Goal: Information Seeking & Learning: Learn about a topic

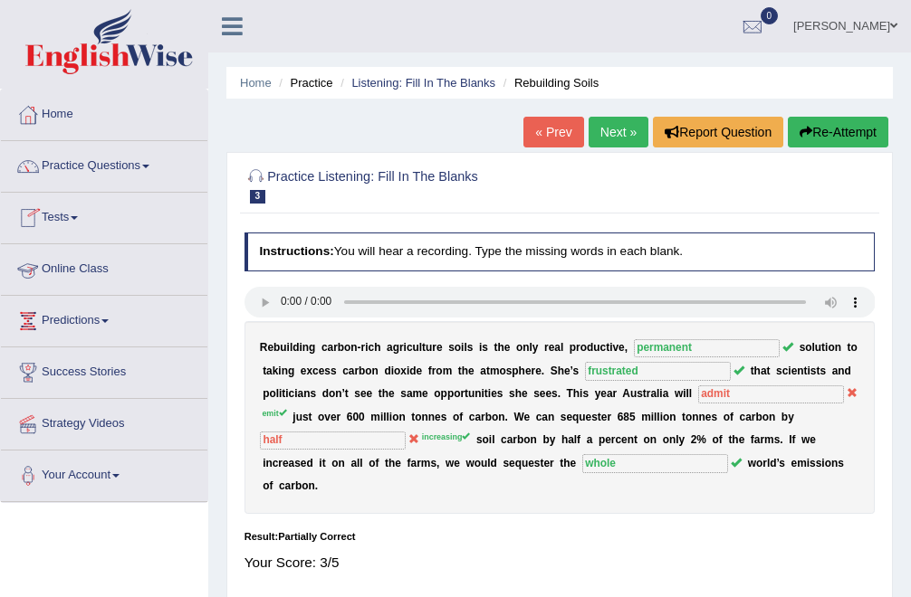
click at [84, 275] on link "Online Class" at bounding box center [104, 266] width 206 height 45
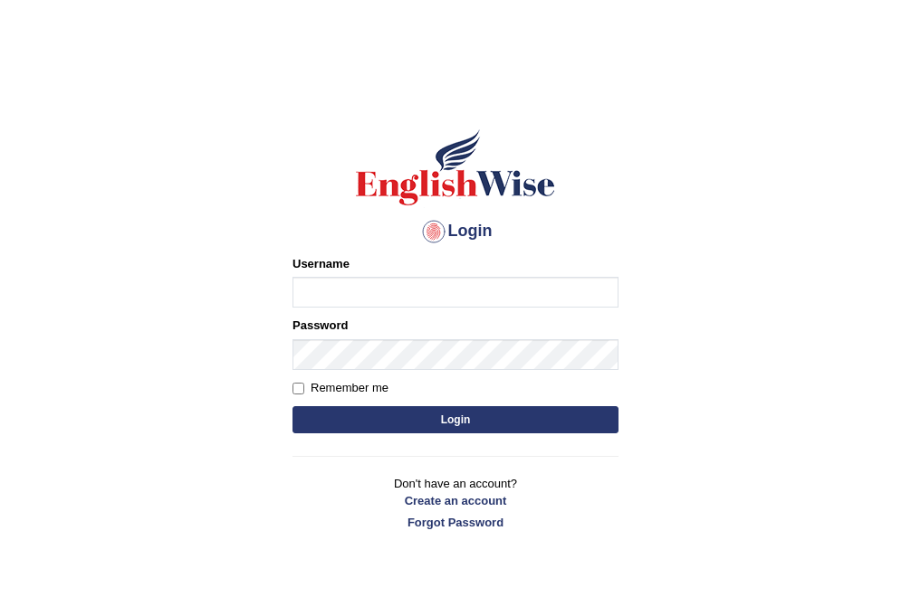
type input "Bhekimpilo"
click at [417, 415] on button "Login" at bounding box center [455, 419] width 326 height 27
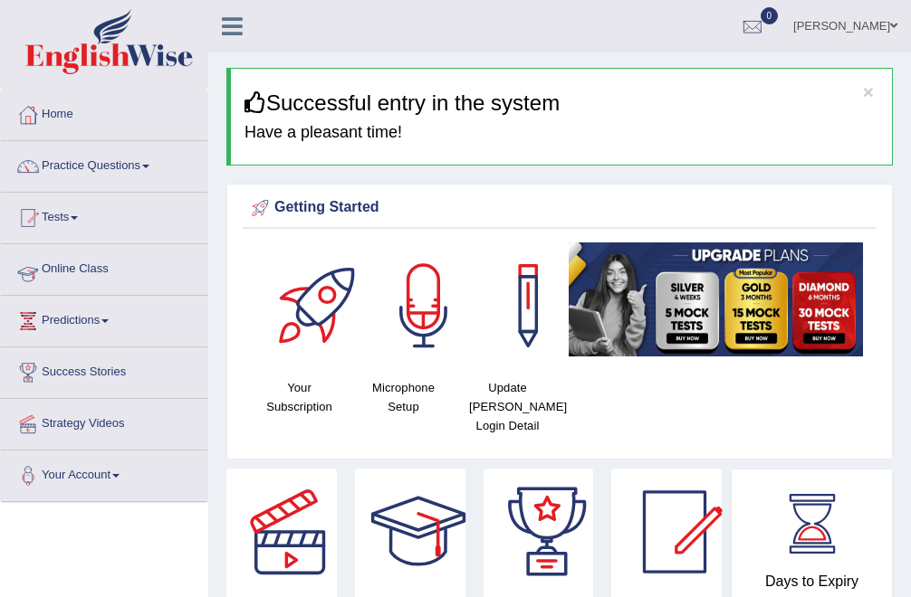
click at [92, 272] on link "Online Class" at bounding box center [104, 266] width 206 height 45
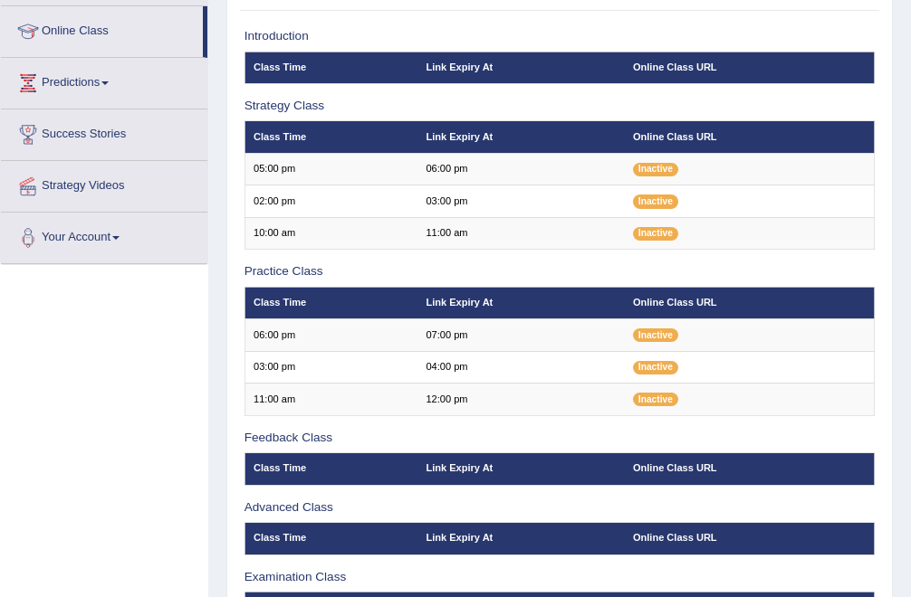
scroll to position [240, 0]
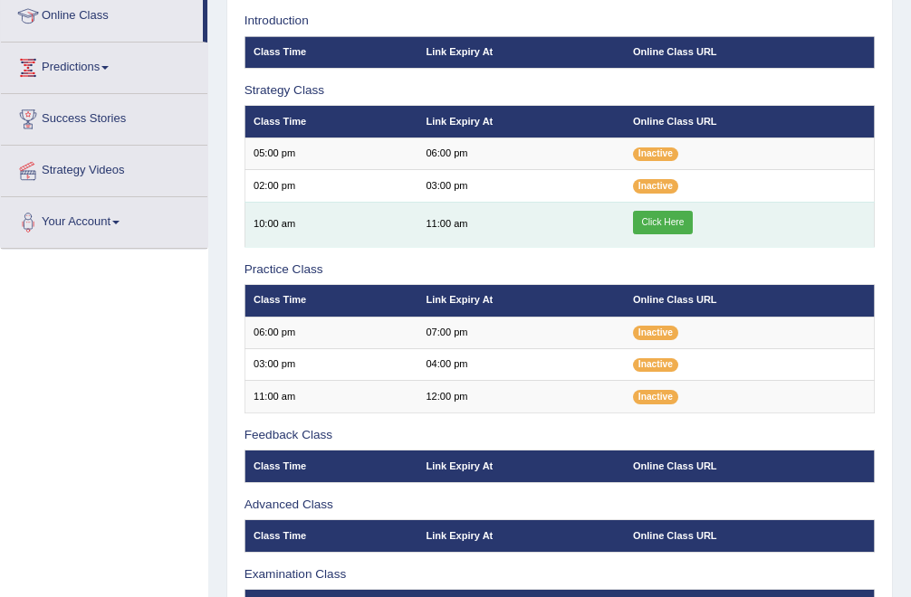
click at [652, 219] on link "Click Here" at bounding box center [663, 223] width 60 height 24
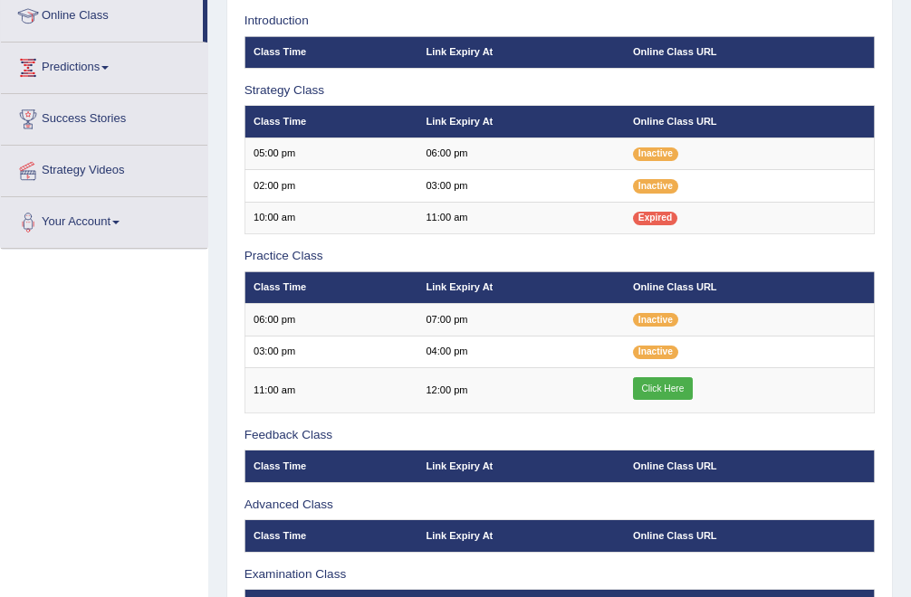
scroll to position [365, 0]
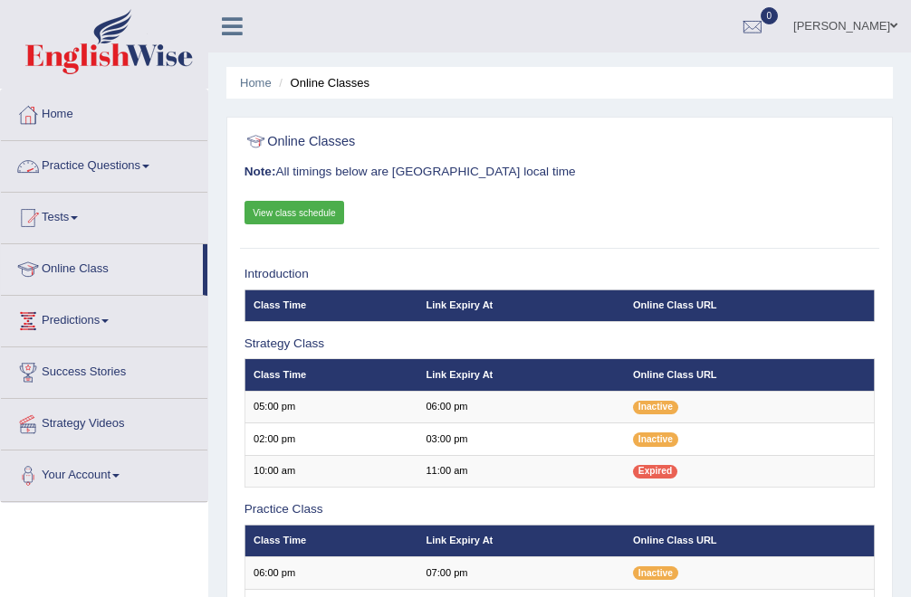
click at [100, 164] on link "Practice Questions" at bounding box center [104, 163] width 206 height 45
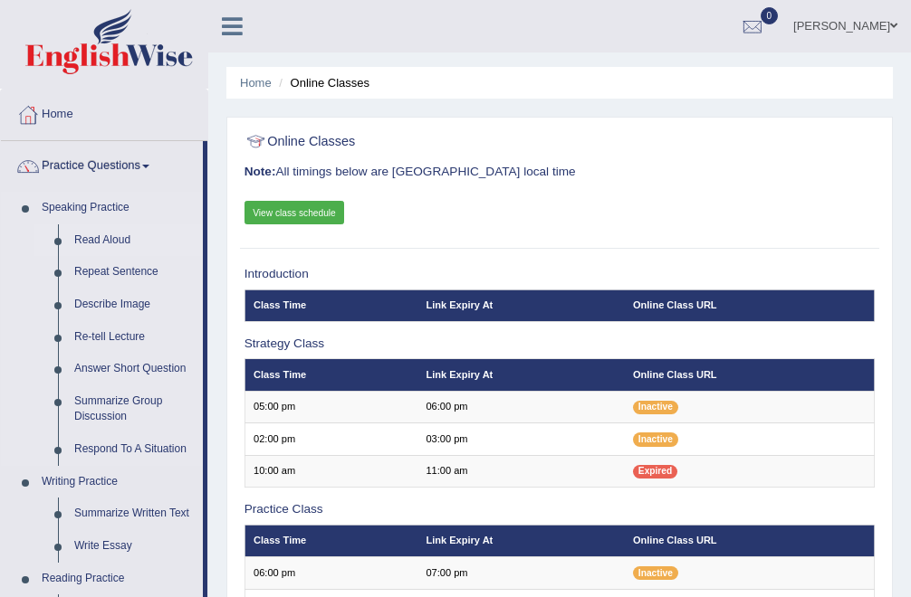
click at [98, 240] on link "Read Aloud" at bounding box center [134, 240] width 137 height 33
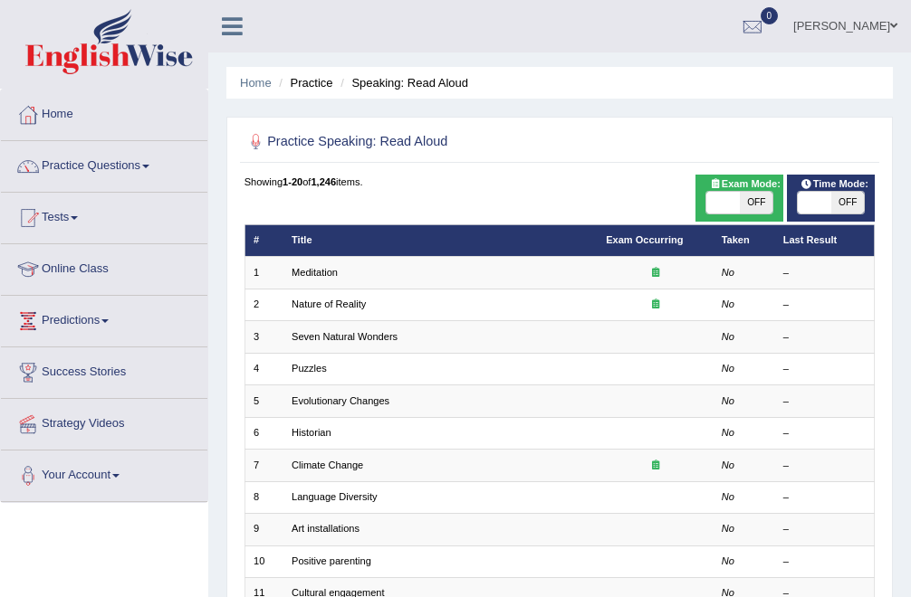
click at [745, 205] on span "OFF" at bounding box center [756, 203] width 33 height 22
checkbox input "true"
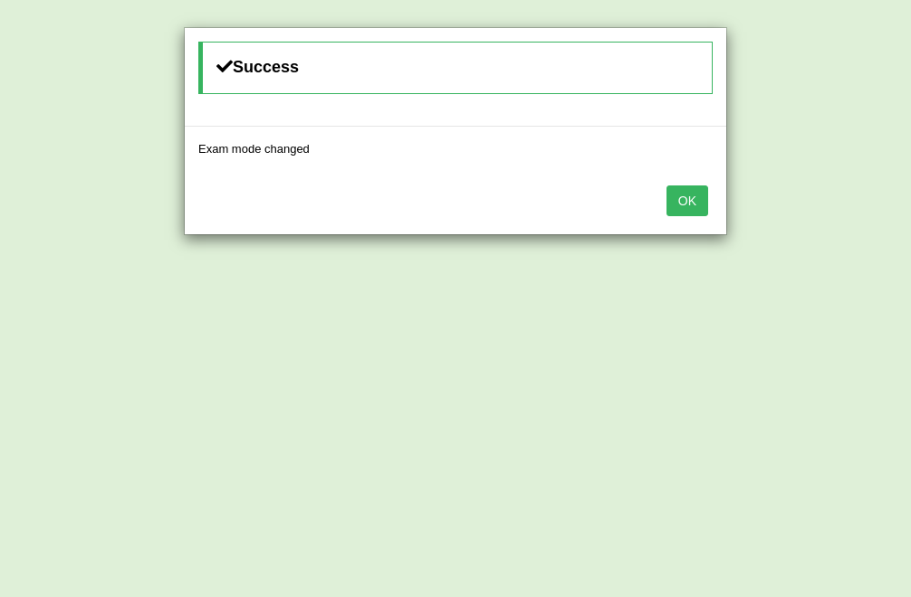
click at [688, 208] on button "OK" at bounding box center [687, 201] width 42 height 31
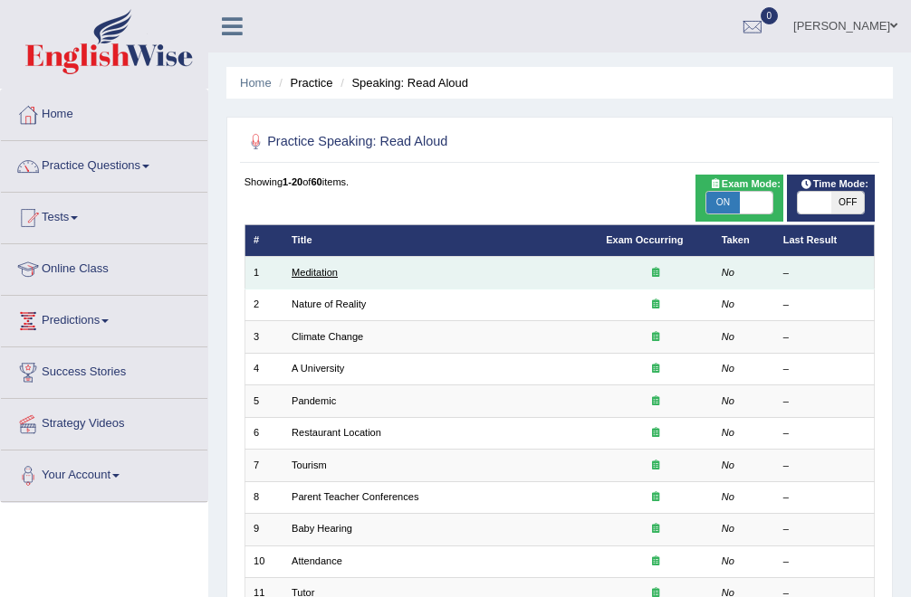
click at [330, 275] on link "Meditation" at bounding box center [314, 272] width 46 height 11
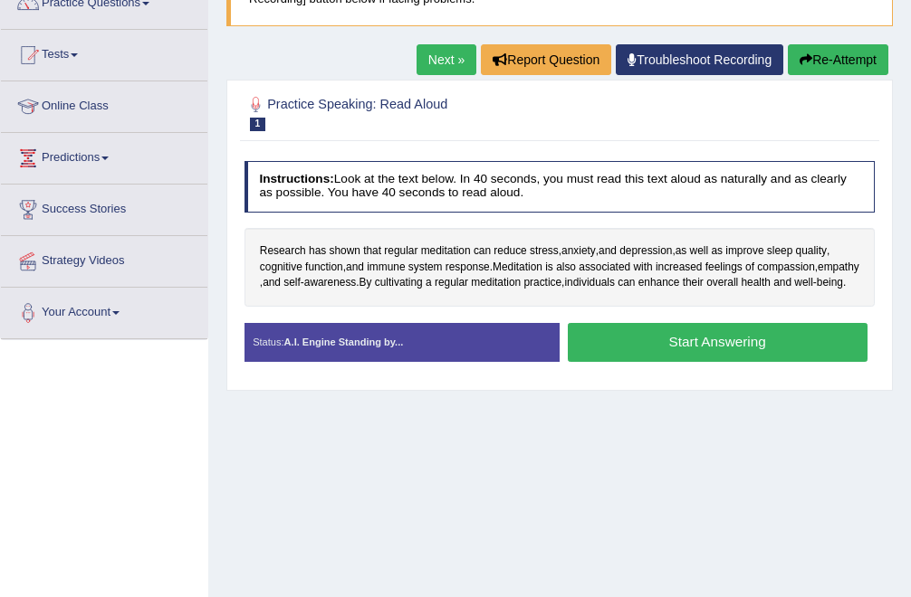
scroll to position [166, 0]
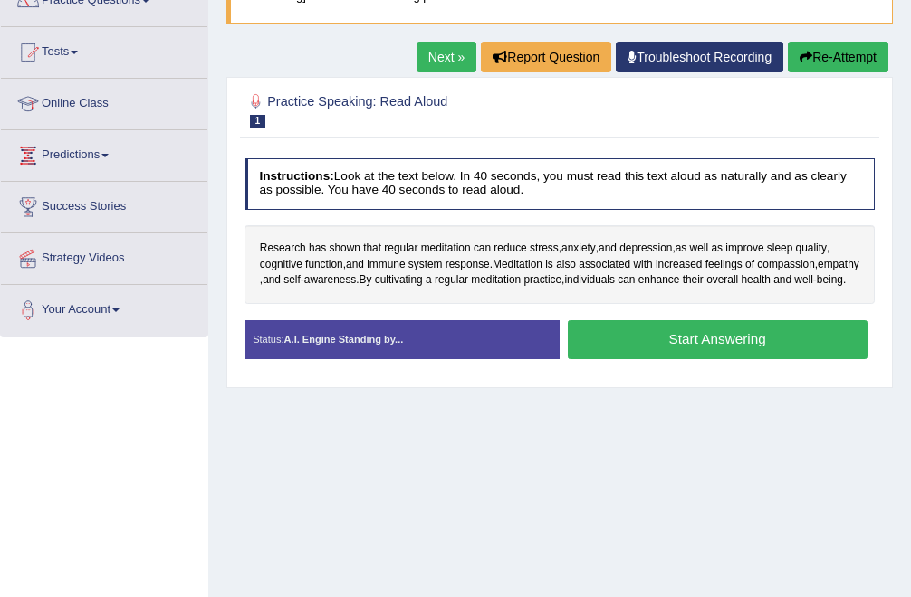
click at [630, 353] on button "Start Answering" at bounding box center [718, 339] width 300 height 39
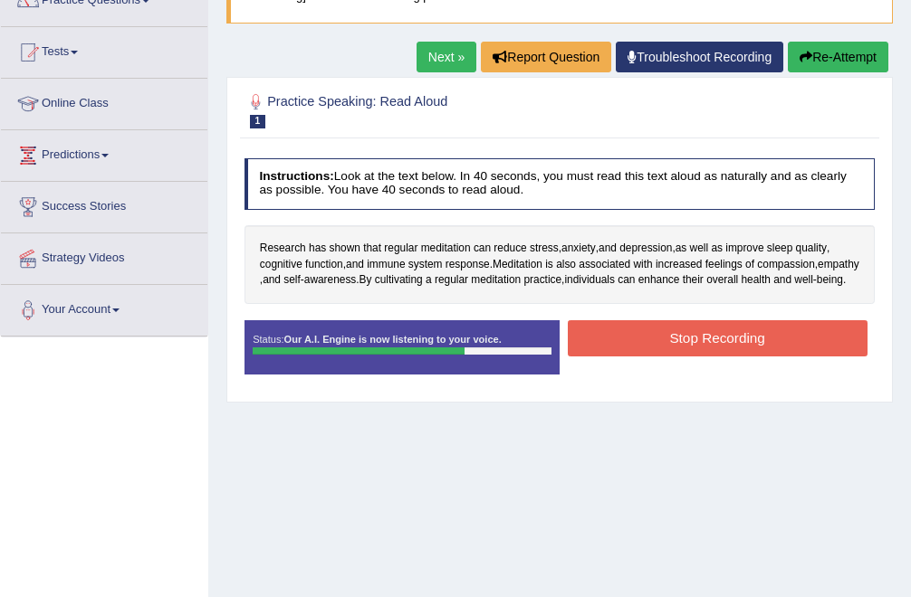
click at [680, 343] on button "Stop Recording" at bounding box center [718, 337] width 300 height 35
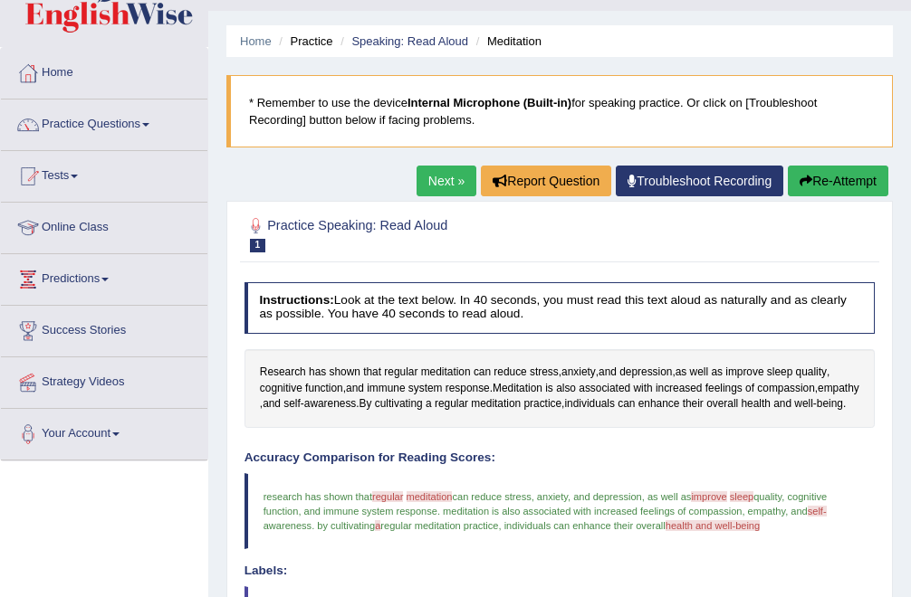
scroll to position [41, 0]
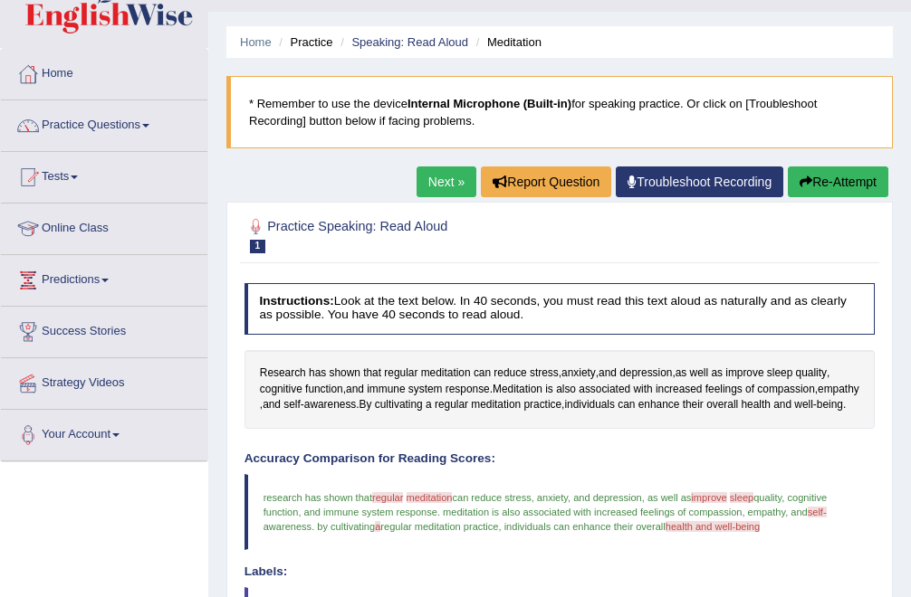
click at [443, 175] on link "Next »" at bounding box center [446, 182] width 60 height 31
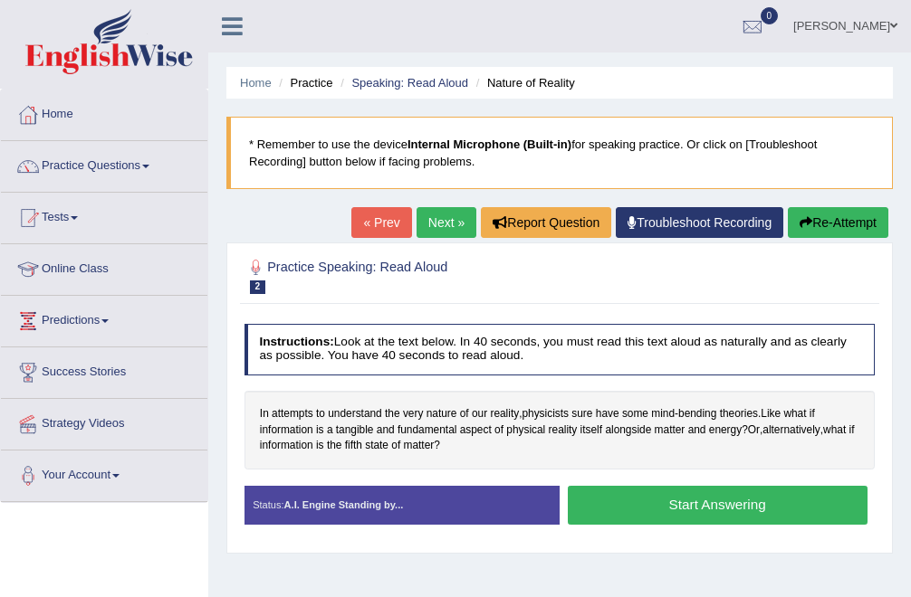
click at [710, 500] on button "Start Answering" at bounding box center [718, 505] width 300 height 39
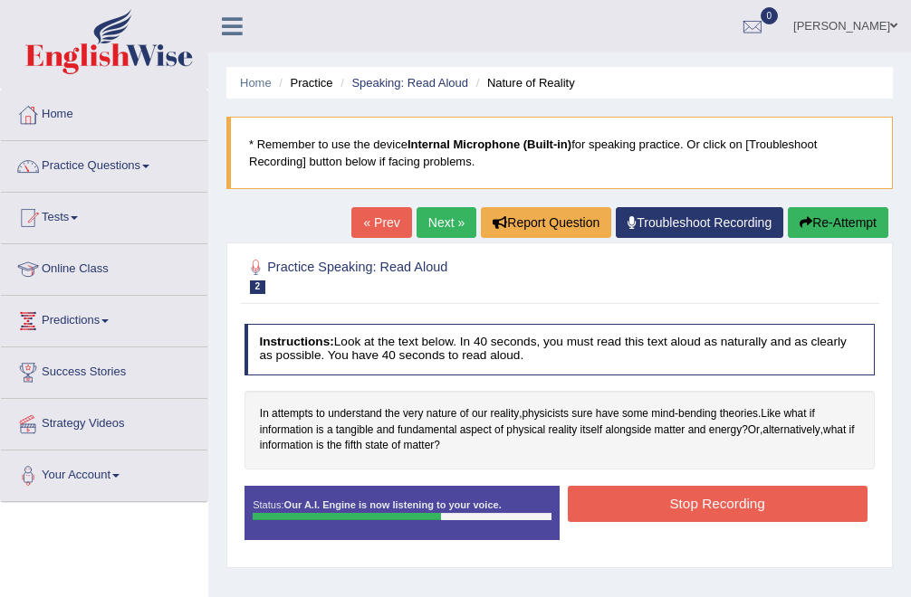
click at [689, 501] on button "Stop Recording" at bounding box center [718, 503] width 300 height 35
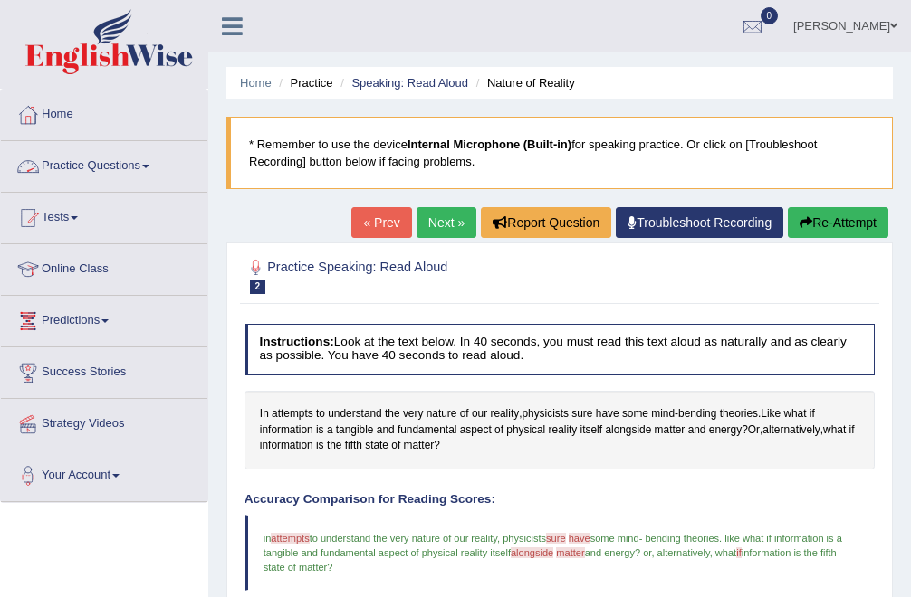
click at [100, 162] on link "Practice Questions" at bounding box center [104, 163] width 206 height 45
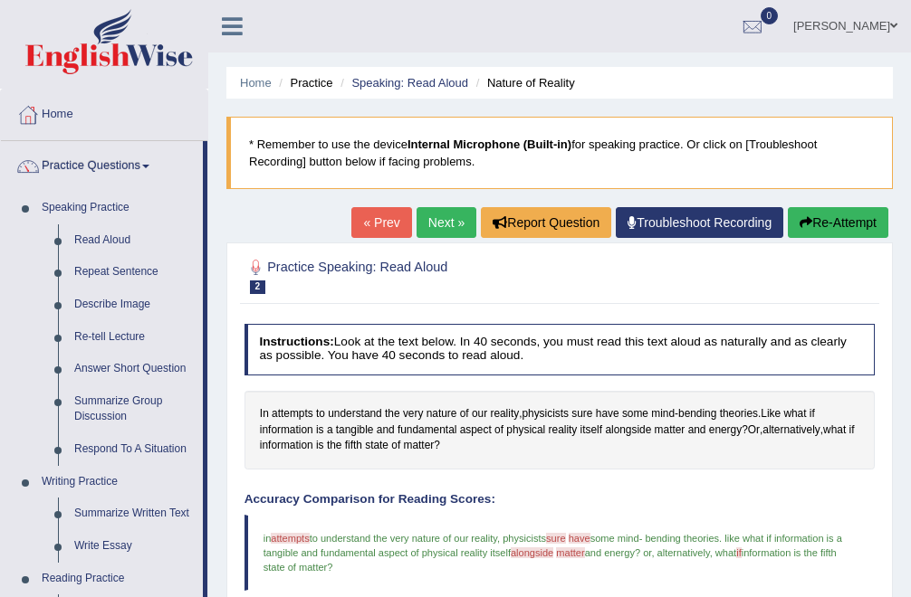
click at [434, 224] on link "Next »" at bounding box center [446, 222] width 60 height 31
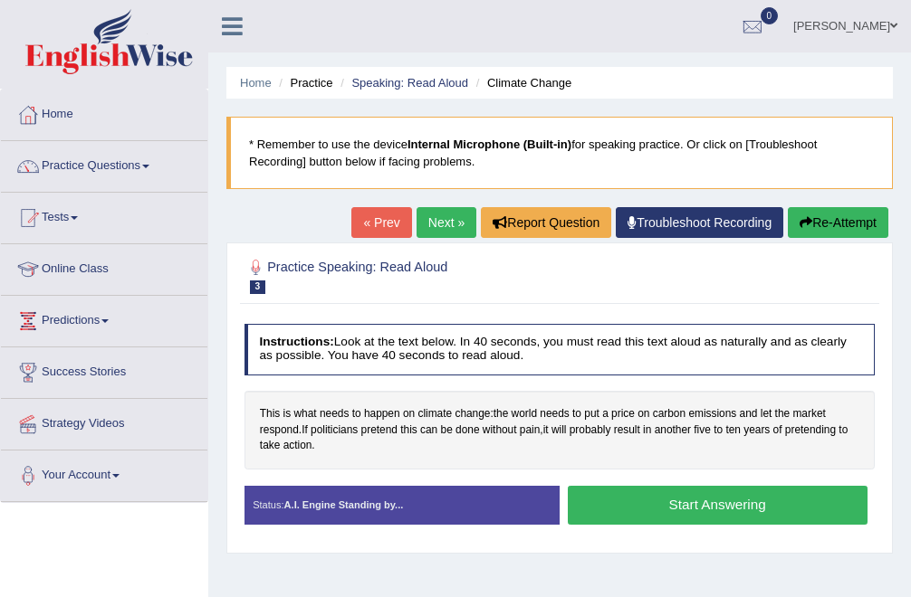
click at [715, 496] on button "Start Answering" at bounding box center [718, 505] width 300 height 39
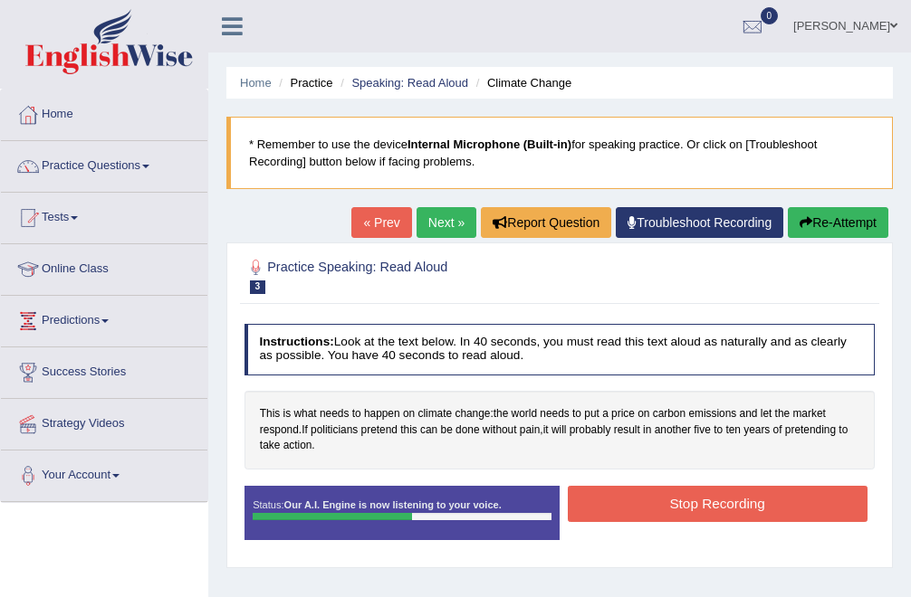
click at [715, 496] on button "Stop Recording" at bounding box center [718, 503] width 300 height 35
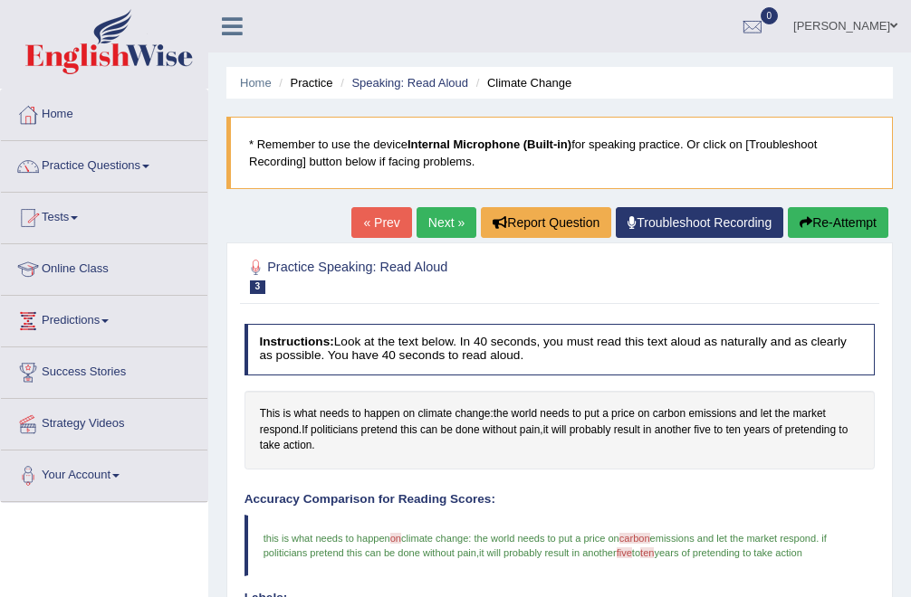
click at [174, 163] on link "Practice Questions" at bounding box center [104, 163] width 206 height 45
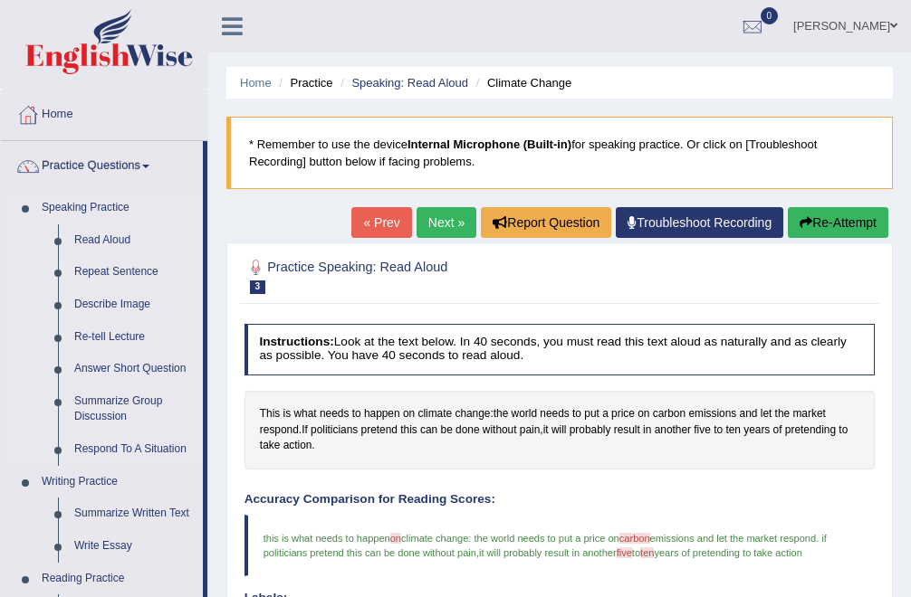
click at [125, 272] on link "Repeat Sentence" at bounding box center [134, 272] width 137 height 33
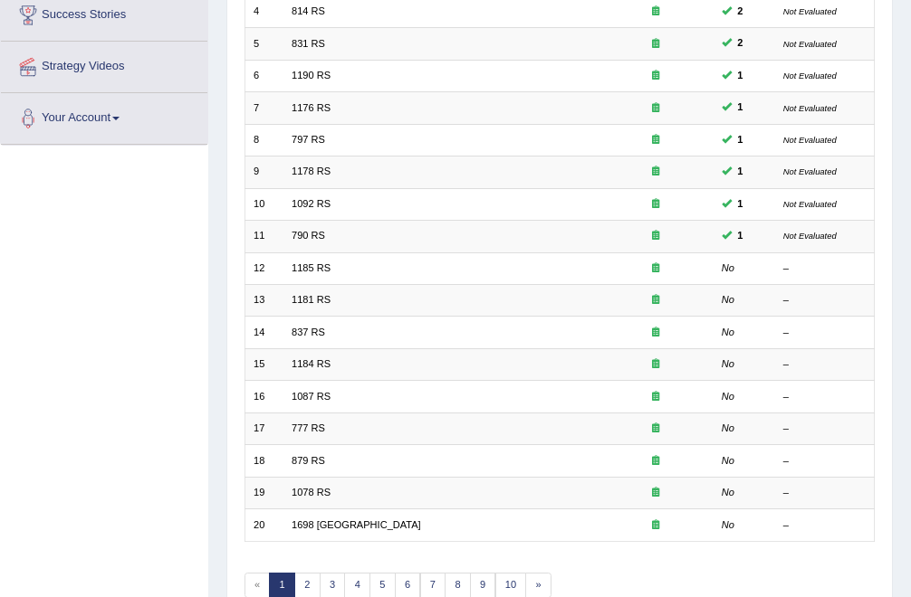
scroll to position [364, 0]
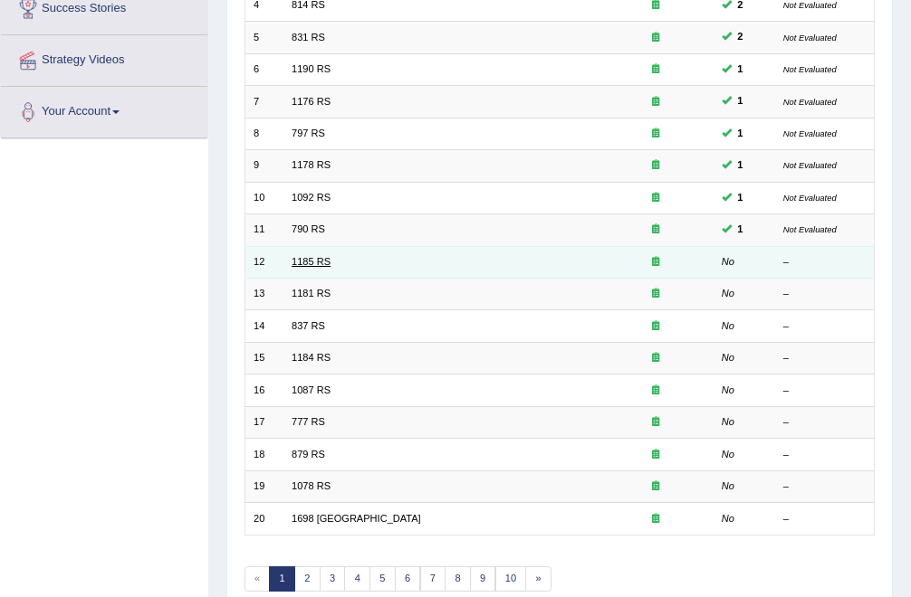
click at [311, 264] on link "1185 RS" at bounding box center [310, 261] width 39 height 11
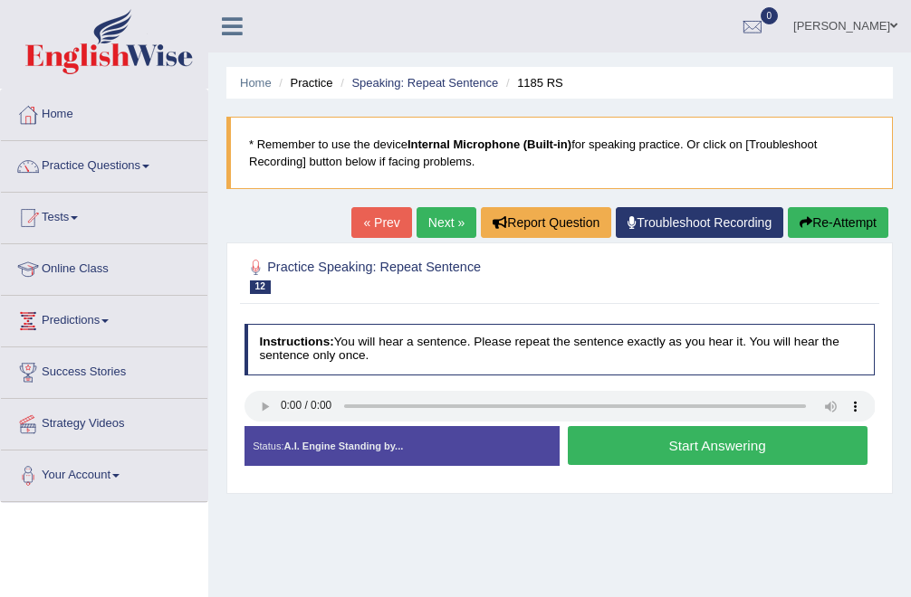
click at [671, 435] on button "Start Answering" at bounding box center [718, 445] width 300 height 39
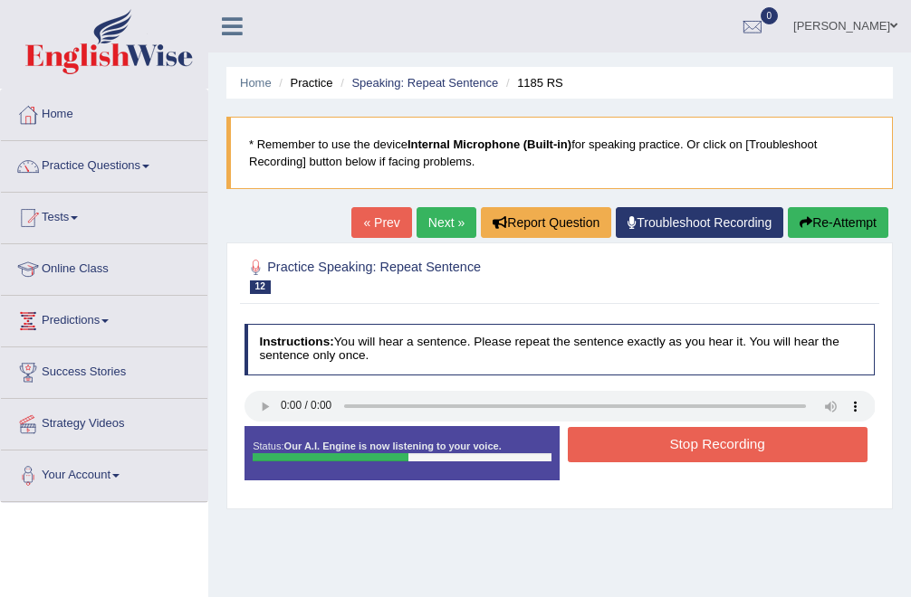
click at [671, 435] on button "Stop Recording" at bounding box center [718, 444] width 300 height 35
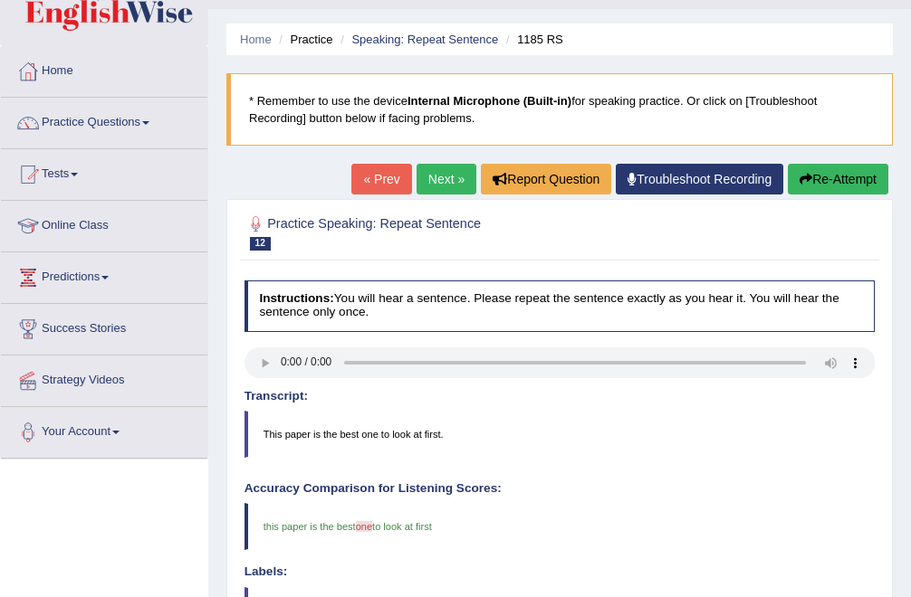
scroll to position [33, 0]
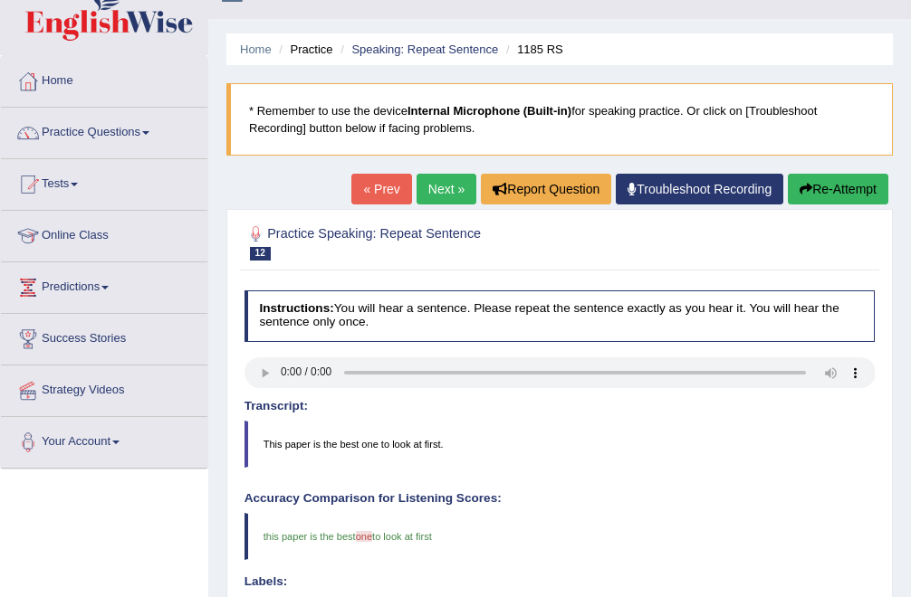
click at [427, 192] on link "Next »" at bounding box center [446, 189] width 60 height 31
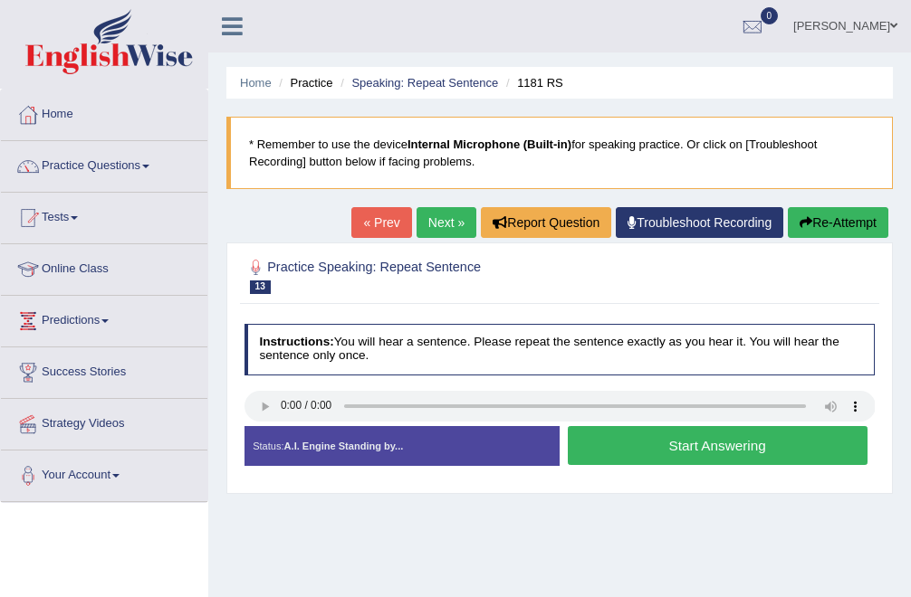
click at [702, 454] on button "Start Answering" at bounding box center [718, 445] width 300 height 39
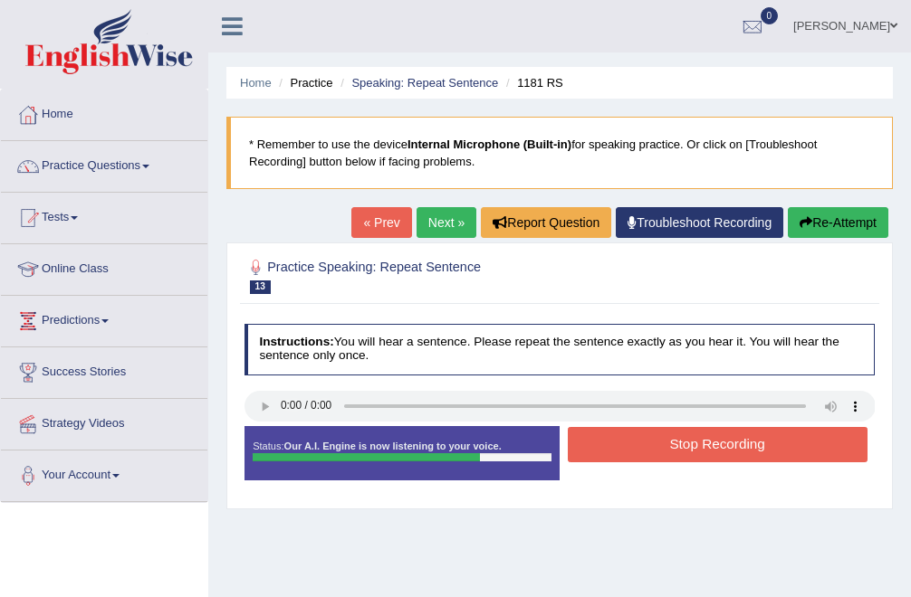
click at [702, 454] on button "Stop Recording" at bounding box center [718, 444] width 300 height 35
